Goal: Task Accomplishment & Management: Complete application form

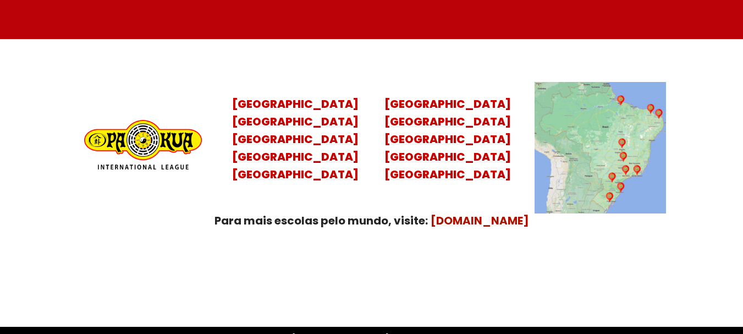
scroll to position [4404, 0]
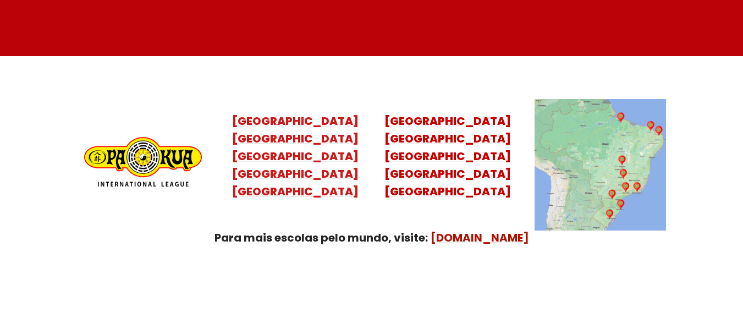
click at [323, 131] on mark "Santa Catarina Paraná São Paulo Rio de Janeiro" at bounding box center [295, 165] width 126 height 68
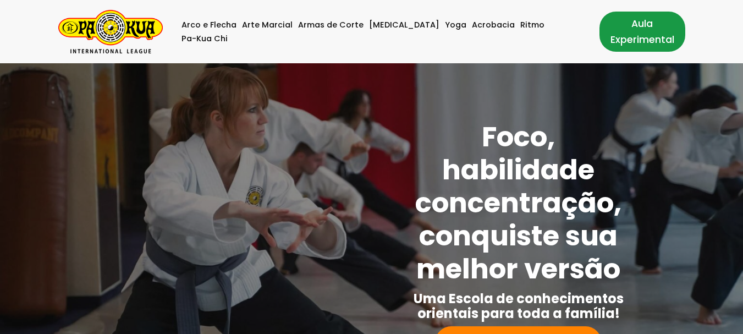
click at [646, 33] on link "Aula Experimental" at bounding box center [642, 32] width 86 height 40
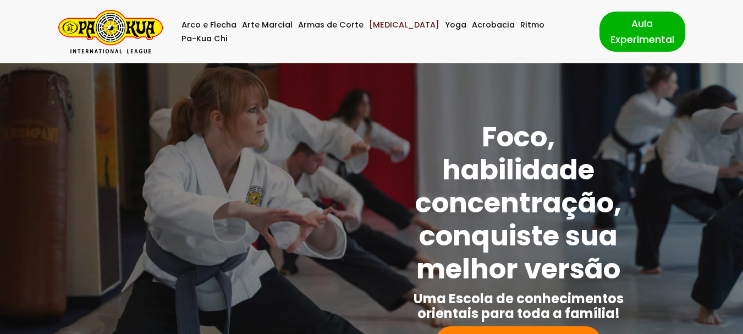
click at [387, 31] on link "[MEDICAL_DATA]" at bounding box center [404, 25] width 70 height 14
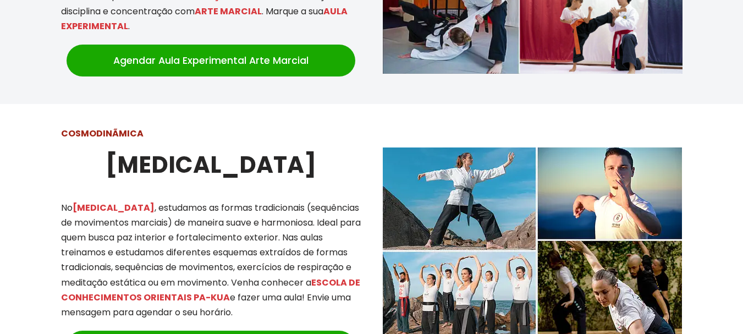
scroll to position [935, 0]
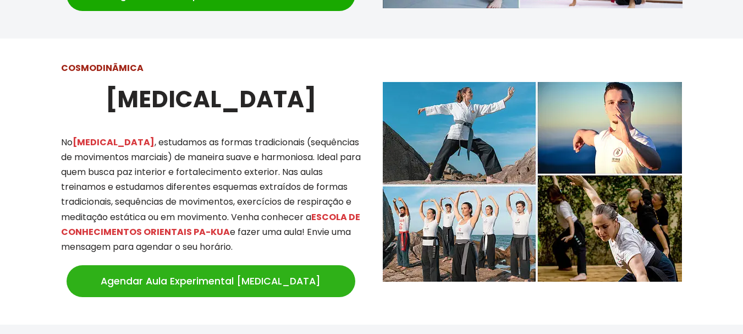
click at [238, 269] on link "Agendar Aula Experimental [MEDICAL_DATA]" at bounding box center [211, 281] width 289 height 32
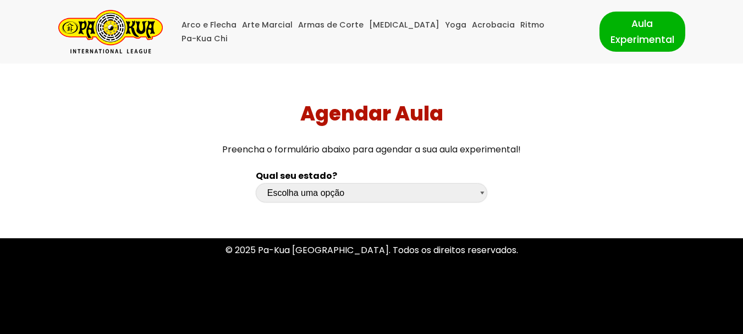
click at [351, 183] on select "Escolha uma opção Rio Grande do Sul Santa Catarina Paraná São Paulo Rio de Jane…" at bounding box center [372, 192] width 232 height 19
select select "sc"
click at [256, 183] on select "Escolha uma opção Rio Grande do Sul Santa Catarina Paraná São Paulo Rio de Jane…" at bounding box center [372, 192] width 232 height 19
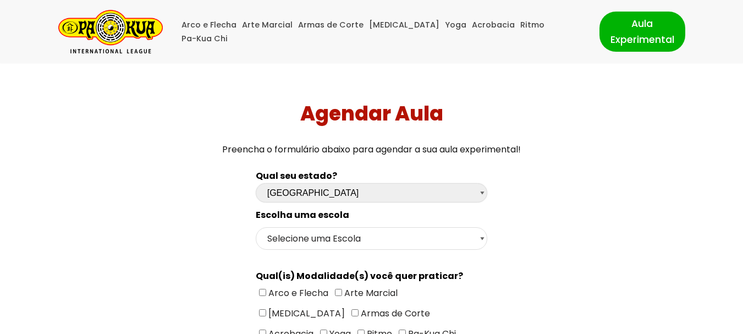
scroll to position [55, 0]
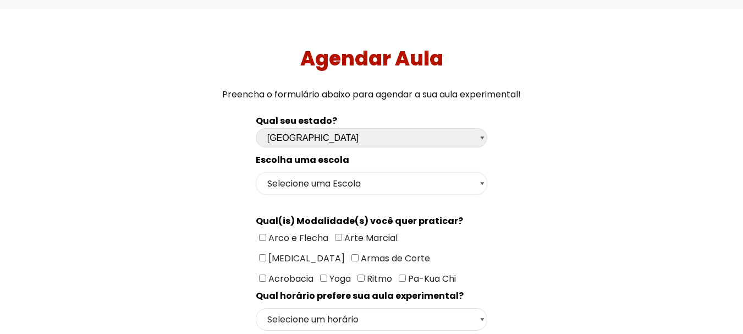
click at [354, 185] on select "Selecione uma Escola Florianópolis - Escola Pantanal Florianópolis - Escola Mau…" at bounding box center [372, 183] width 232 height 23
click at [256, 172] on select "Selecione uma Escola Florianópolis - Escola Pantanal Florianópolis - Escola Mau…" at bounding box center [372, 183] width 232 height 23
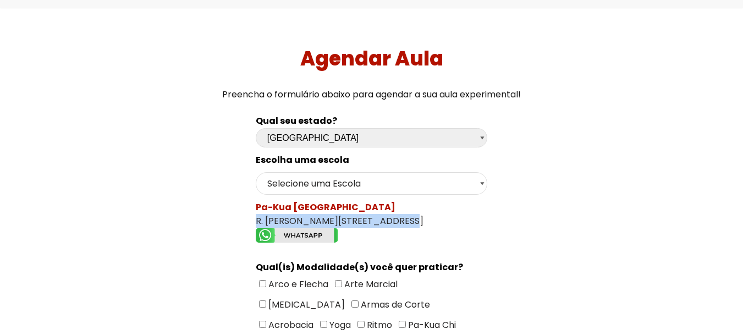
drag, startPoint x: 242, startPoint y: 219, endPoint x: 392, endPoint y: 217, distance: 150.2
copy div "R. José Filomeno, 82 - São José"
click at [405, 187] on select "Selecione uma Escola Florianópolis - Escola Pantanal Florianópolis - Escola Mau…" at bounding box center [372, 183] width 232 height 23
click at [256, 172] on select "Selecione uma Escola Florianópolis - Escola Pantanal Florianópolis - Escola Mau…" at bounding box center [372, 183] width 232 height 23
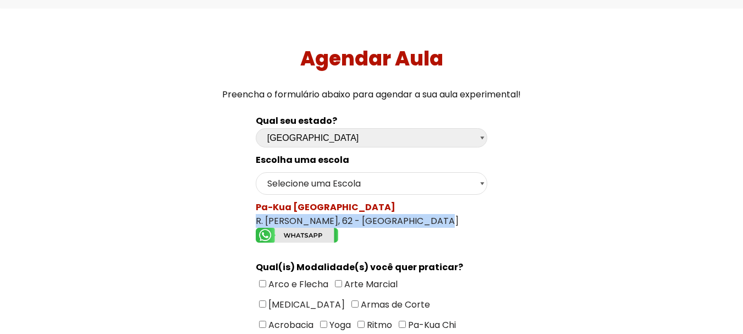
drag, startPoint x: 251, startPoint y: 220, endPoint x: 435, endPoint y: 223, distance: 184.3
copy div "R. Clodorico Moreira, 62 - Santa Monica"
click at [353, 179] on select "Selecione uma Escola Florianópolis - Escola Pantanal Florianópolis - Escola Mau…" at bounding box center [372, 183] width 232 height 23
click at [256, 172] on select "Selecione uma Escola Florianópolis - Escola Pantanal Florianópolis - Escola Mau…" at bounding box center [372, 183] width 232 height 23
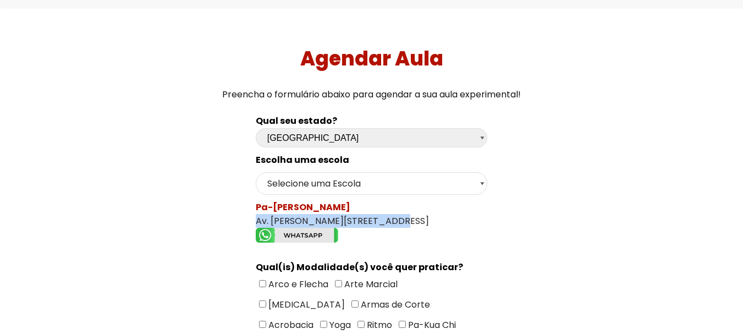
drag, startPoint x: 252, startPoint y: 219, endPoint x: 393, endPoint y: 221, distance: 140.8
copy div "Av. Mauro Ramos, 375 - Centro"
click at [460, 191] on select "Selecione uma Escola Florianópolis - Escola Pantanal Florianópolis - Escola Mau…" at bounding box center [372, 183] width 232 height 23
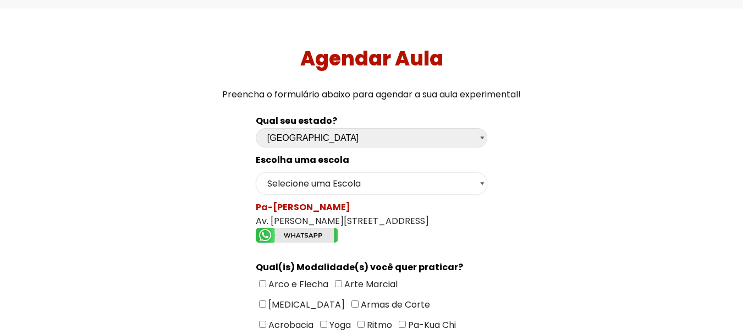
select select "Florianópolis - Escola Santa Mônica"
click at [256, 172] on select "Selecione uma Escola Florianópolis - Escola Pantanal Florianópolis - Escola Mau…" at bounding box center [372, 183] width 232 height 23
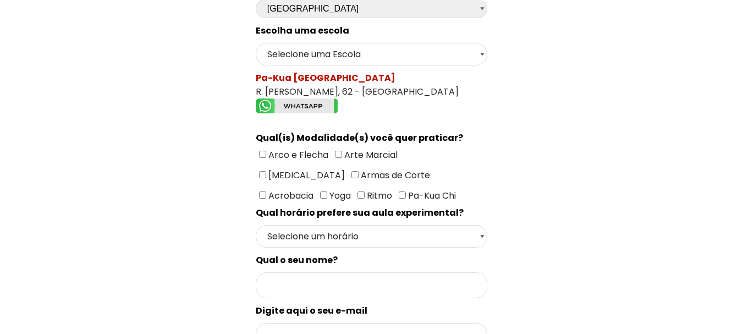
scroll to position [220, 0]
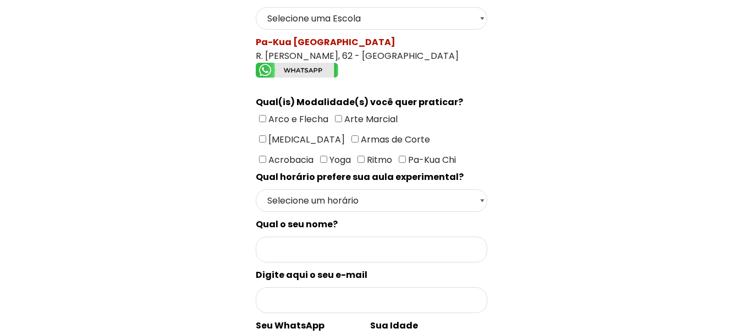
click at [266, 135] on input"] "[MEDICAL_DATA]" at bounding box center [262, 138] width 7 height 7
checkbox input"] "true"
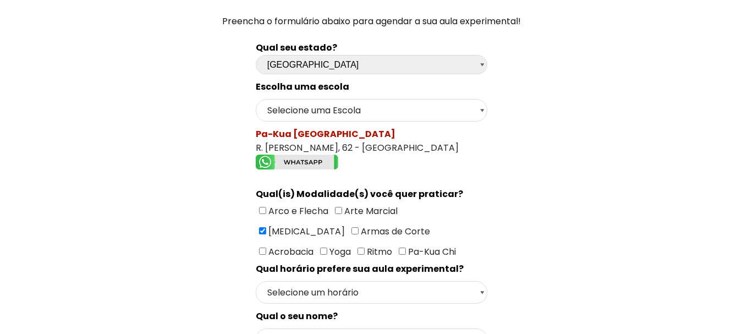
scroll to position [165, 0]
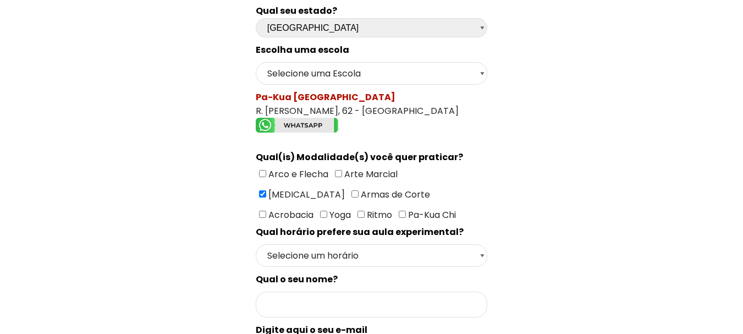
click at [365, 211] on input"] "Ritmo" at bounding box center [360, 214] width 7 height 7
checkbox input"] "true"
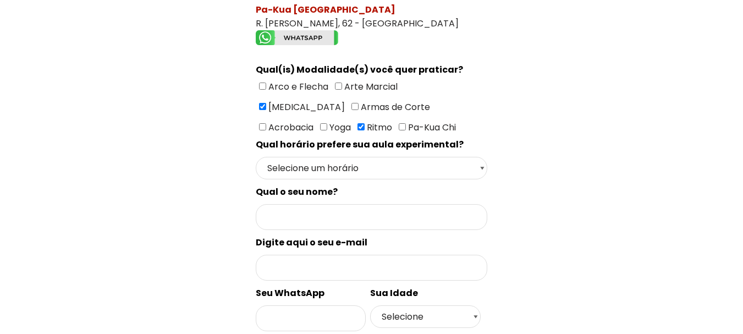
scroll to position [275, 0]
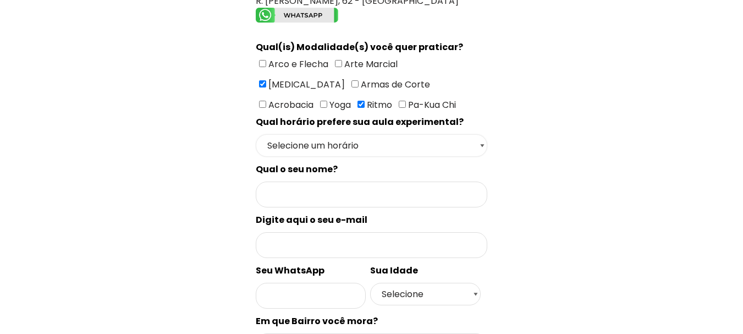
click at [450, 143] on select "Selecione um horário Manhã Tarde Noite" at bounding box center [372, 145] width 232 height 23
select select "Noite"
click at [256, 134] on select "Selecione um horário Manhã Tarde Noite" at bounding box center [372, 145] width 232 height 23
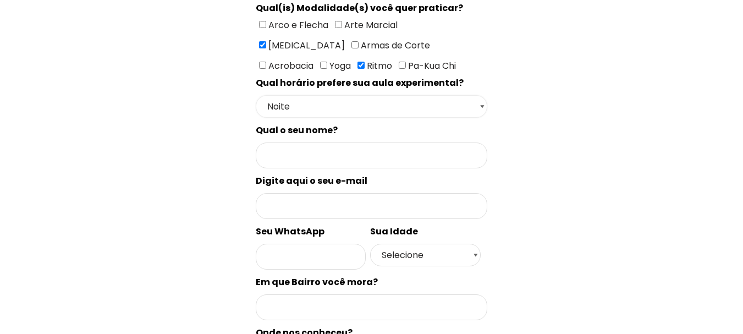
scroll to position [330, 0]
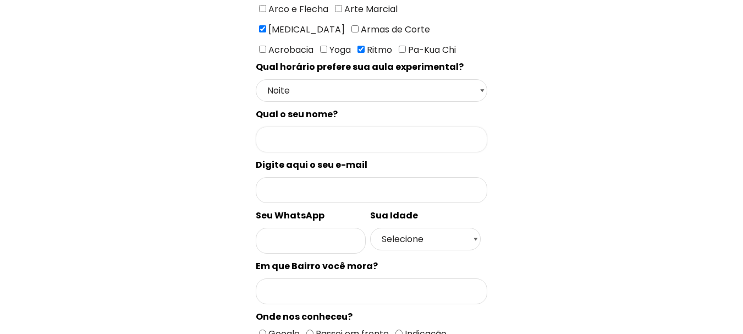
click at [307, 133] on input "Formulário de contacto" at bounding box center [372, 139] width 232 height 26
type input "RODRIGO SOARES DE OLIVEIRA"
type input "rodrigobobgueira@gmail.com"
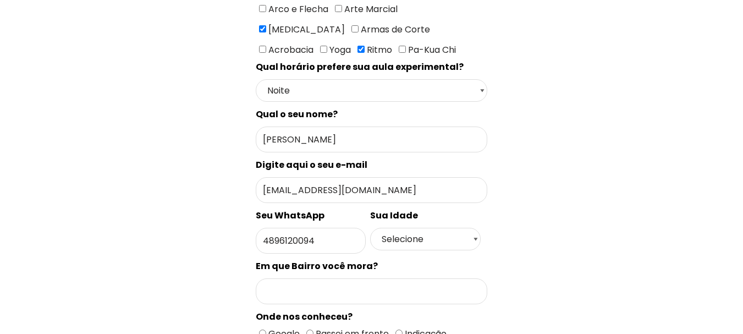
click at [663, 157] on div "Agendar Aula Preencha o formulário abaixo para agendar a sua aula experimental!…" at bounding box center [371, 112] width 735 height 758
click at [274, 241] on input "4896120094" at bounding box center [311, 241] width 110 height 26
type input "48996120094"
click at [675, 228] on div "Agendar Aula Preencha o formulário abaixo para agendar a sua aula experimental!…" at bounding box center [371, 112] width 735 height 758
click at [421, 235] on select "Selecione 18 19 20 21 22 23 24 25 26 27 28 29 30 31 32 33 34 35 36 37 38 39 40 …" at bounding box center [425, 239] width 110 height 23
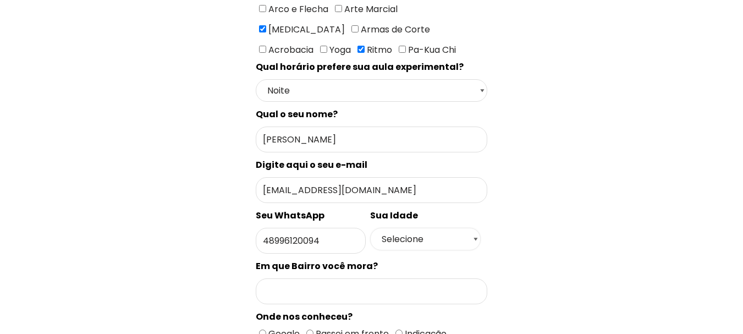
select select "46"
click at [370, 228] on select "Selecione 18 19 20 21 22 23 24 25 26 27 28 29 30 31 32 33 34 35 36 37 38 39 40 …" at bounding box center [425, 239] width 110 height 23
click at [708, 163] on div "Agendar Aula Preencha o formulário abaixo para agendar a sua aula experimental!…" at bounding box center [371, 112] width 735 height 758
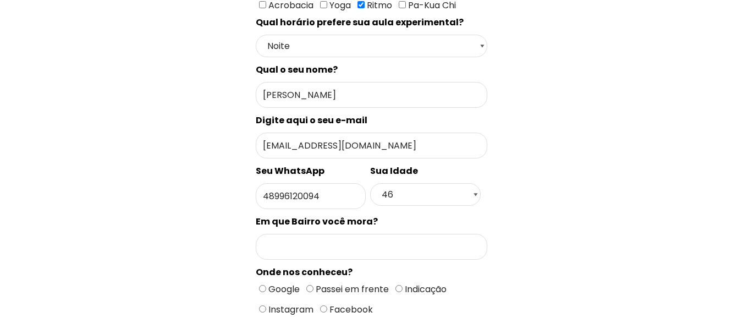
scroll to position [440, 0]
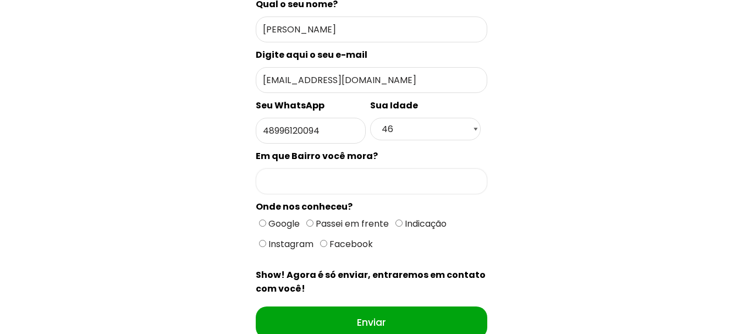
click at [348, 185] on input "Formulário de contacto" at bounding box center [372, 181] width 232 height 26
type input "BARREIROS"
click at [620, 168] on div "Qual seu estado? Escolha uma opção Rio Grande do Sul Santa Catarina Paraná São …" at bounding box center [372, 45] width 520 height 644
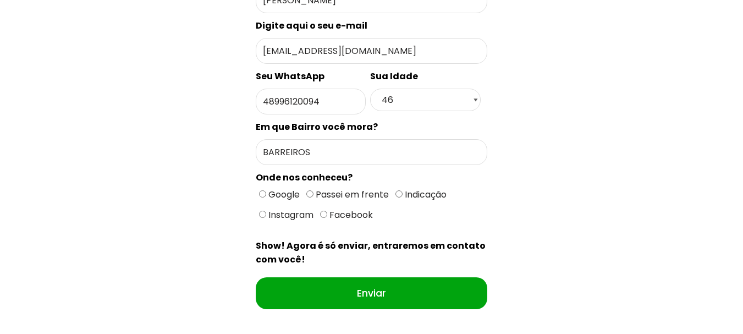
scroll to position [495, 0]
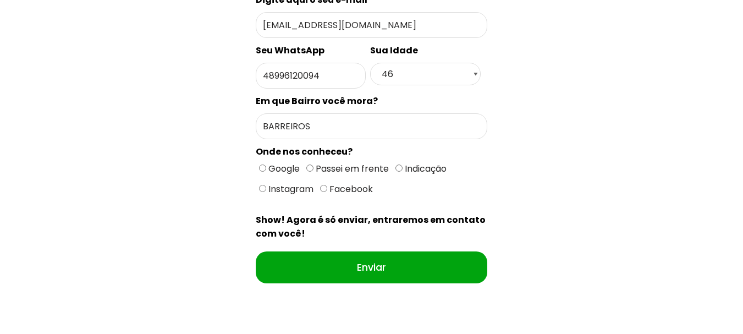
click at [260, 166] on input "Google" at bounding box center [262, 167] width 7 height 7
radio input "true"
drag, startPoint x: 230, startPoint y: 170, endPoint x: 217, endPoint y: 171, distance: 12.7
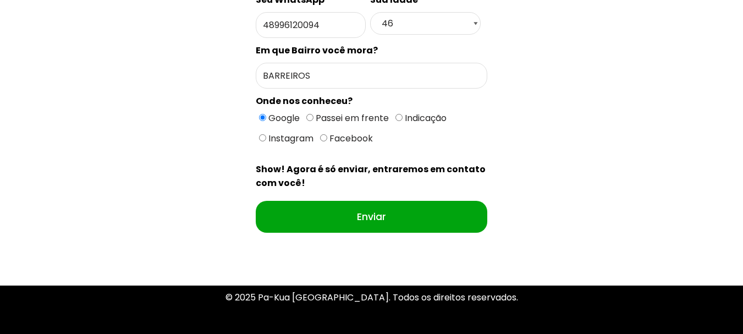
scroll to position [617, 0]
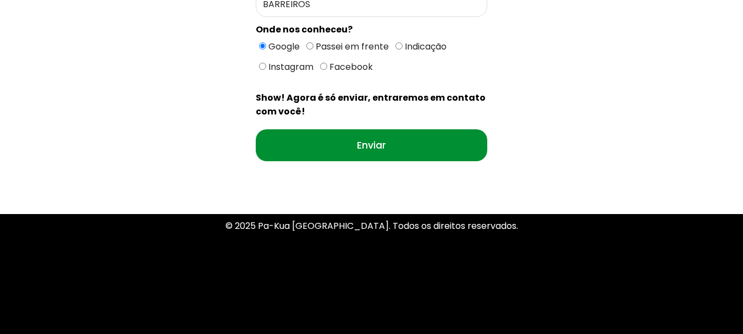
click at [390, 149] on input "Enviar" at bounding box center [372, 145] width 232 height 32
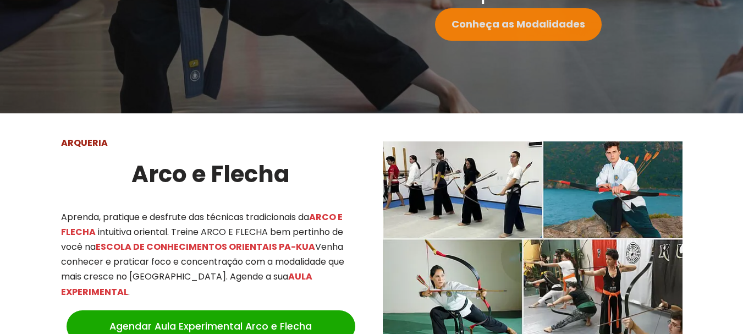
scroll to position [220, 0]
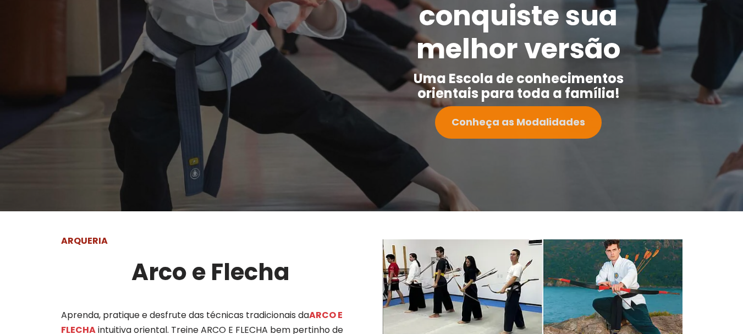
click at [505, 121] on strong "Conheça as Modalidades" at bounding box center [519, 122] width 134 height 14
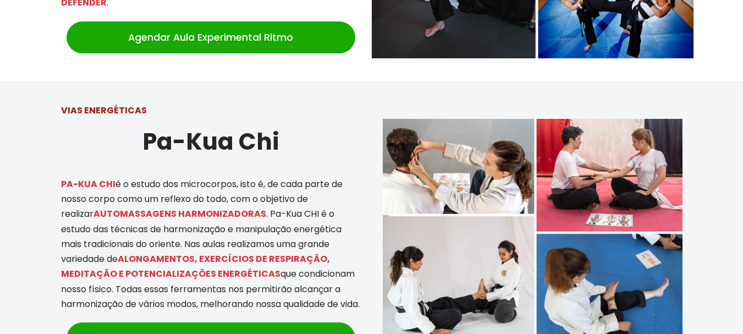
scroll to position [2035, 0]
